Goal: Transaction & Acquisition: Book appointment/travel/reservation

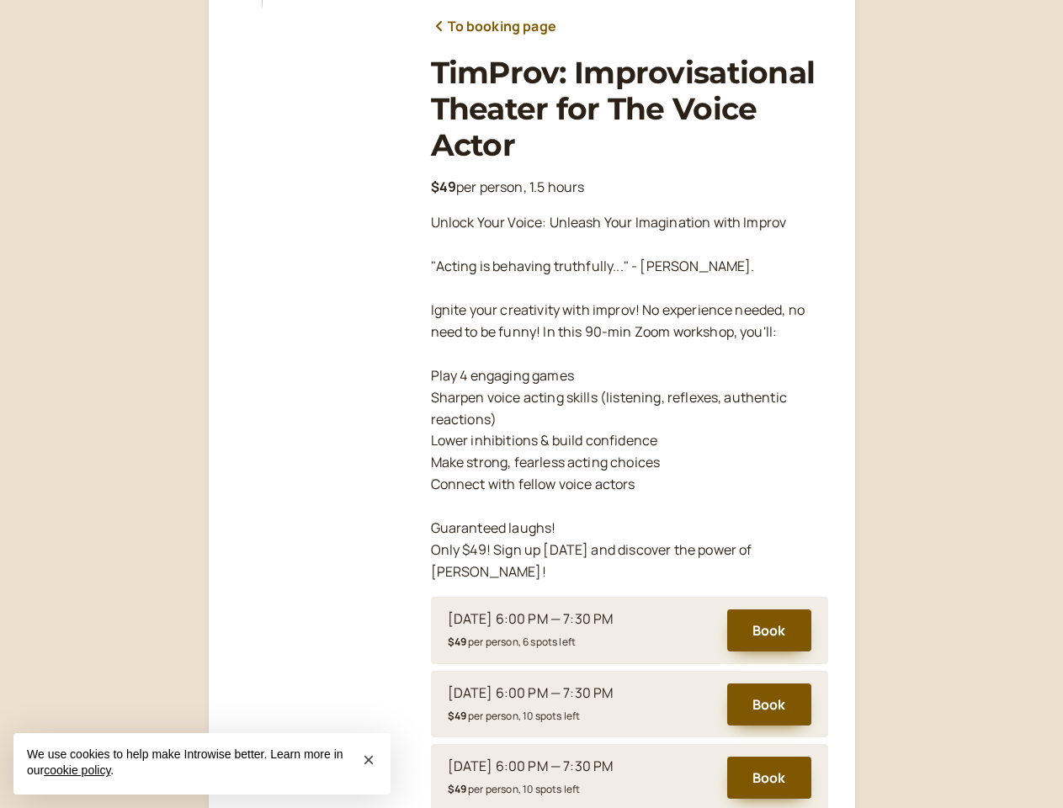
scroll to position [210, 0]
click at [531, 404] on p "Unlock Your Voice: Unleash Your Imagination with Improv "Acting is behaving tru…" at bounding box center [629, 397] width 397 height 370
click at [769, 609] on button "Book" at bounding box center [769, 630] width 84 height 42
click at [769, 683] on div "To booking page TimProv: Improvisational Theater for The Voice Actor $49 per pe…" at bounding box center [531, 475] width 1063 height 1371
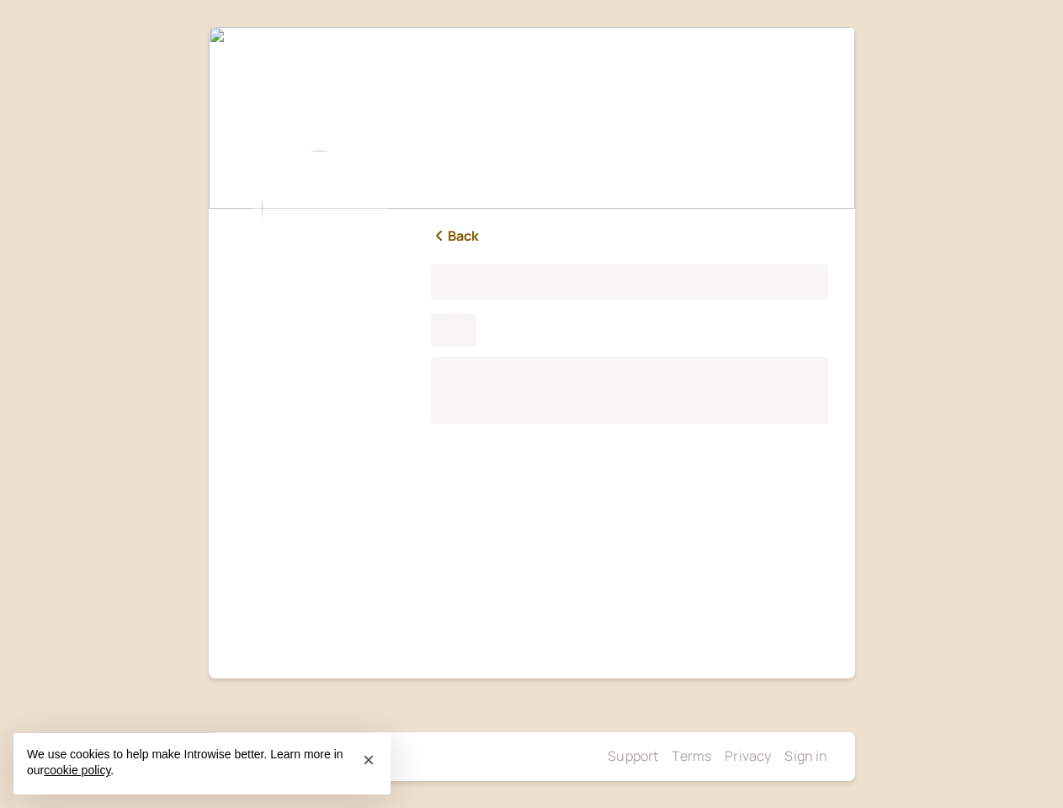
click at [769, 756] on link "Privacy" at bounding box center [748, 756] width 46 height 19
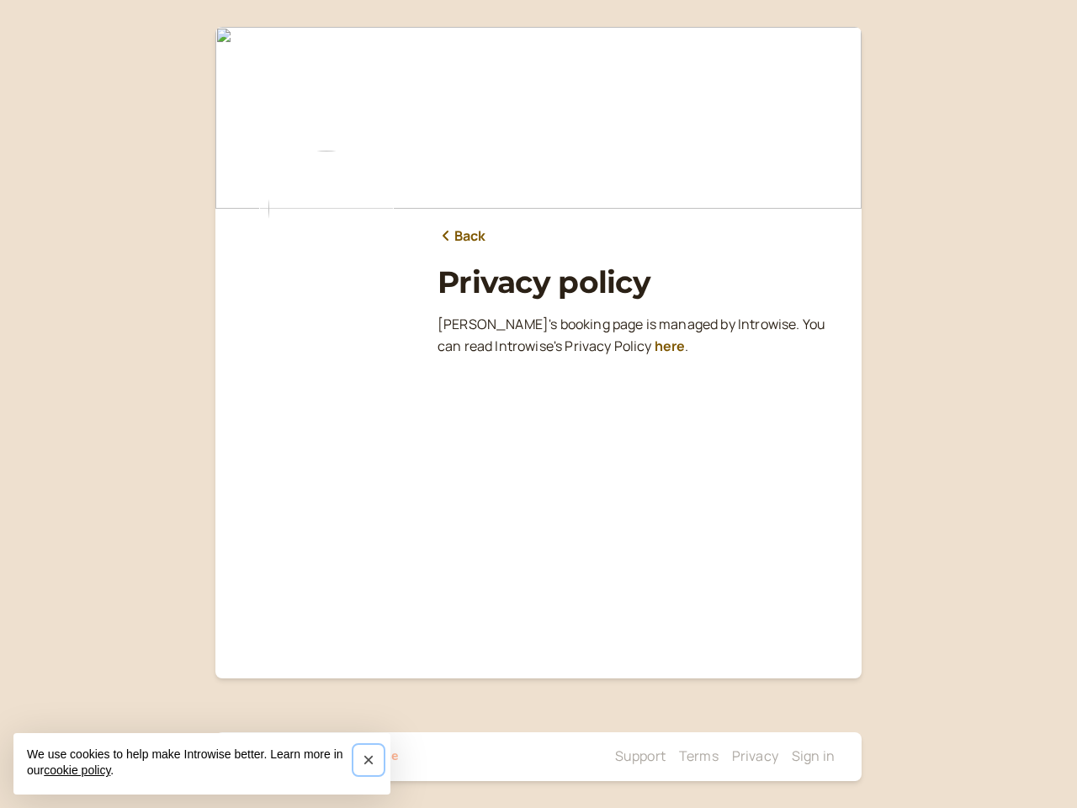
click at [369, 760] on span "×" at bounding box center [369, 759] width 12 height 23
